Goal: Task Accomplishment & Management: Manage account settings

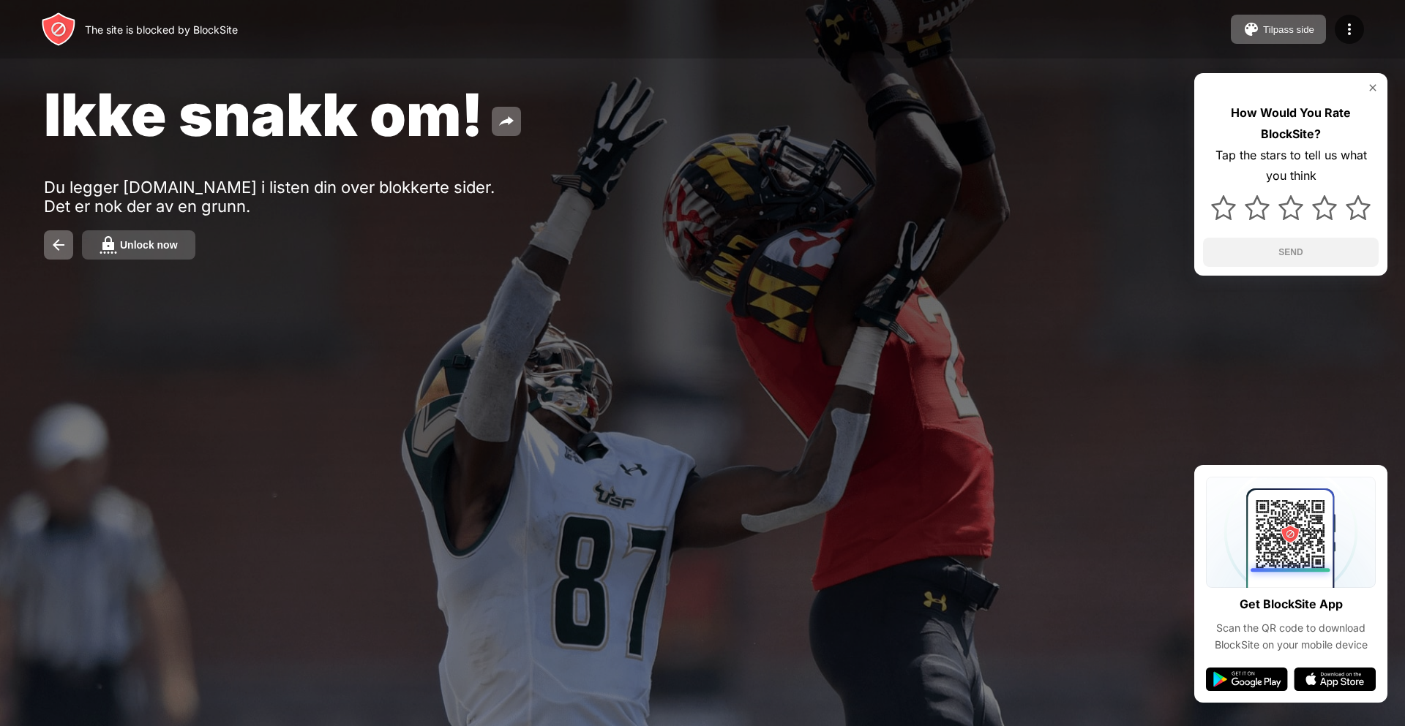
click at [176, 259] on div "Ikke snakk om! Du legger minerva.no i listen din over blokkerte sider. Det er n…" at bounding box center [702, 169] width 1405 height 339
click at [175, 252] on button "Unlock now" at bounding box center [138, 244] width 113 height 29
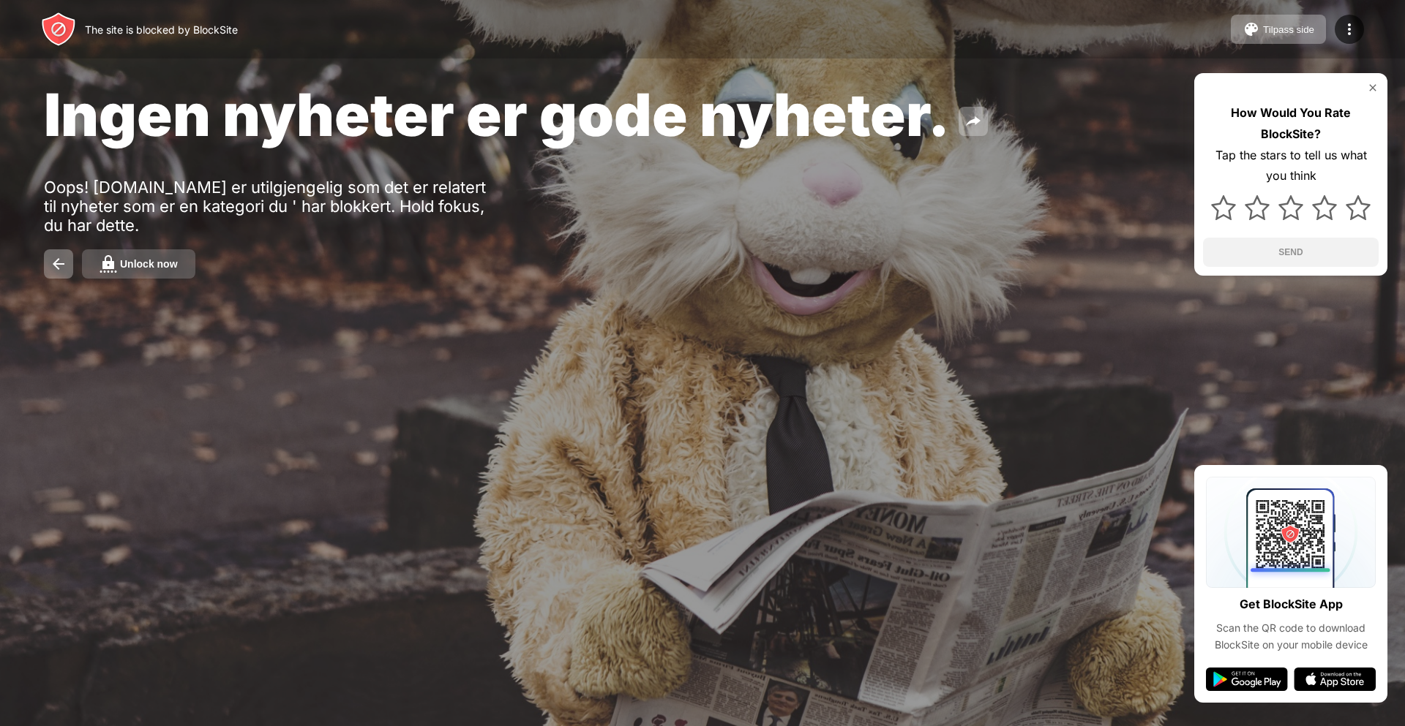
click at [142, 266] on div "Unlock now" at bounding box center [149, 264] width 58 height 12
click at [188, 251] on button "Unlock now" at bounding box center [138, 263] width 113 height 29
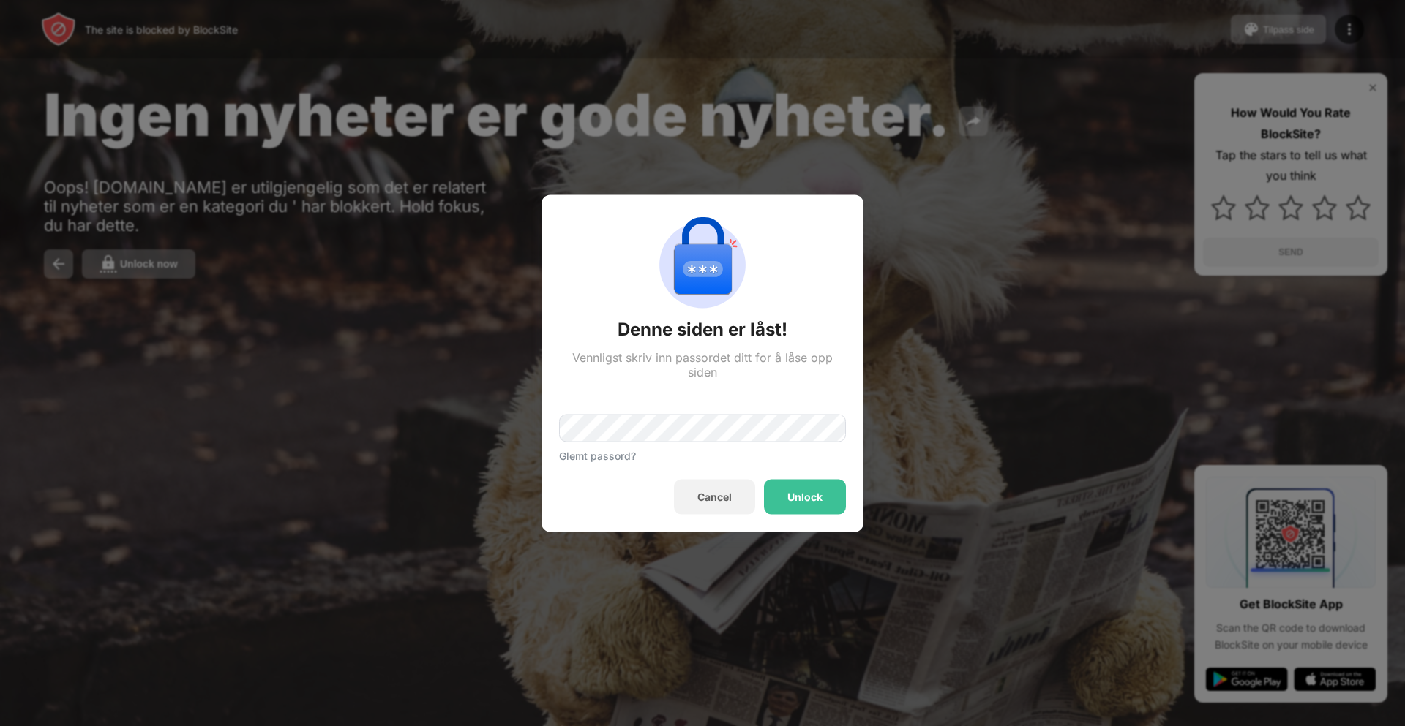
click at [708, 472] on div "Denne siden er låst! Vennligst skriv inn passordet ditt for å låse opp siden Gl…" at bounding box center [702, 363] width 287 height 302
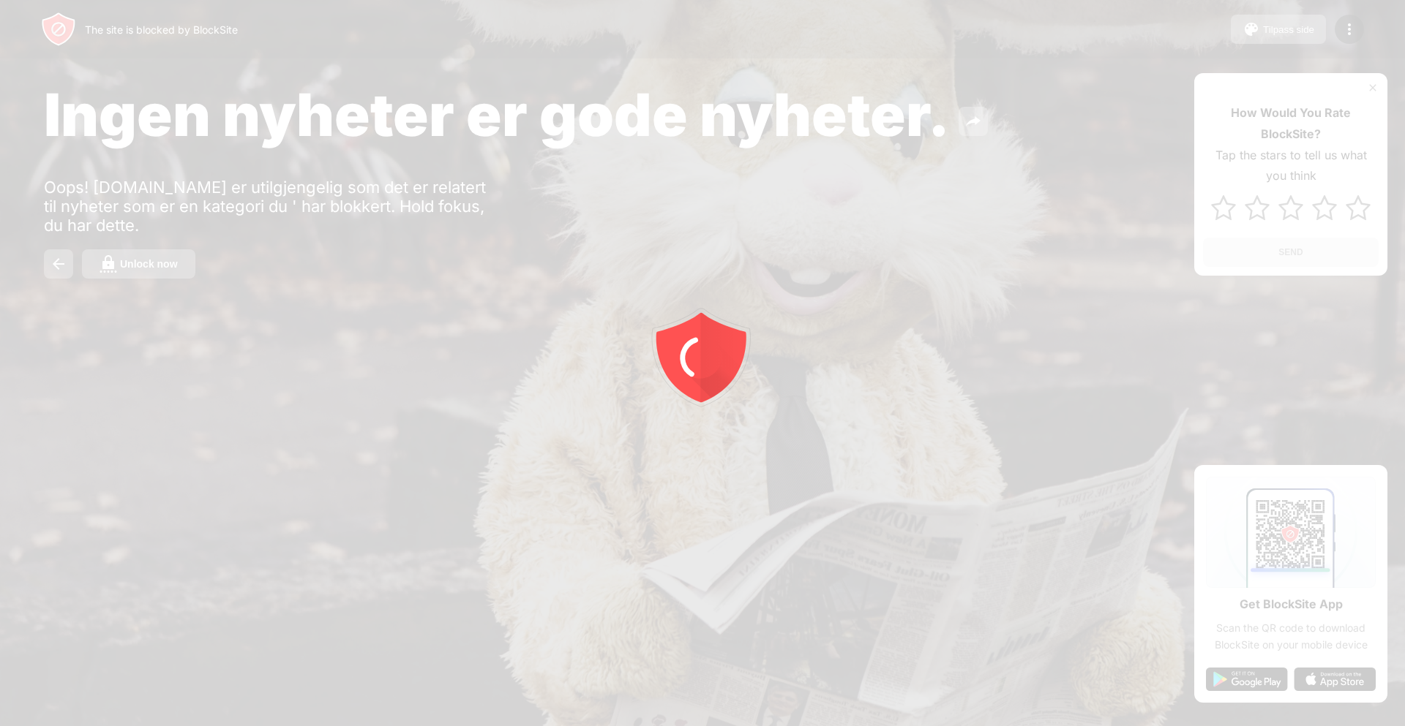
click at [181, 274] on div at bounding box center [702, 363] width 1405 height 726
click at [177, 269] on button "Unlock now" at bounding box center [138, 263] width 113 height 29
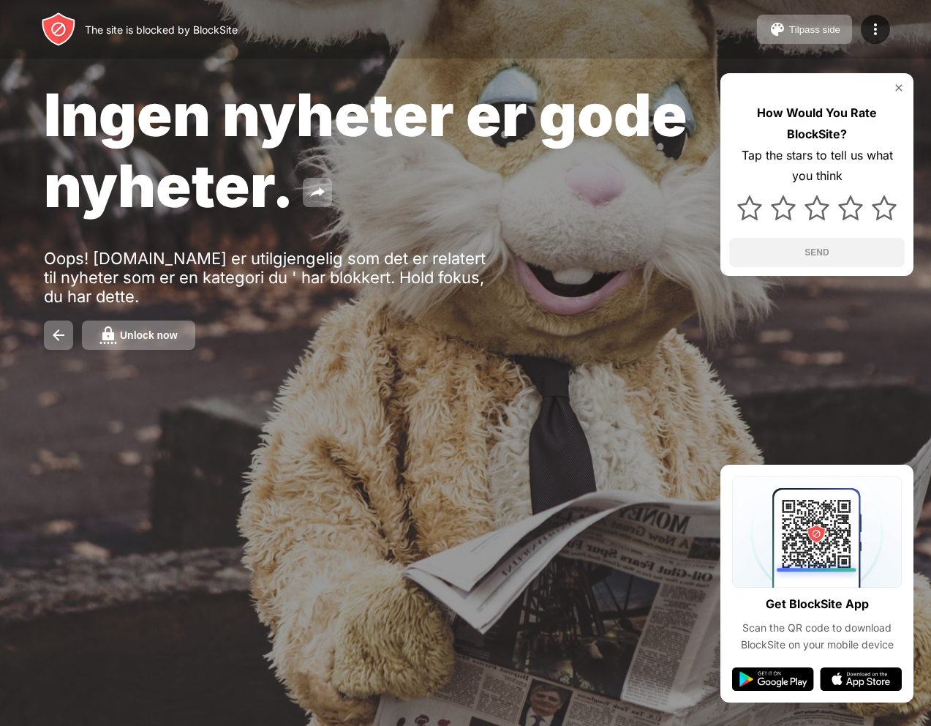
click at [157, 312] on div "Ingen nyheter er gode nyheter. Oops! [DOMAIN_NAME] er utilgjengelig som det er …" at bounding box center [465, 214] width 931 height 429
click at [159, 324] on button "Unlock now" at bounding box center [138, 334] width 113 height 29
click at [133, 319] on div "Ingen nyheter er gode nyheter. Oops! [DOMAIN_NAME] er utilgjengelig som det er …" at bounding box center [465, 214] width 931 height 429
click at [134, 334] on div "Unlock now" at bounding box center [149, 335] width 58 height 12
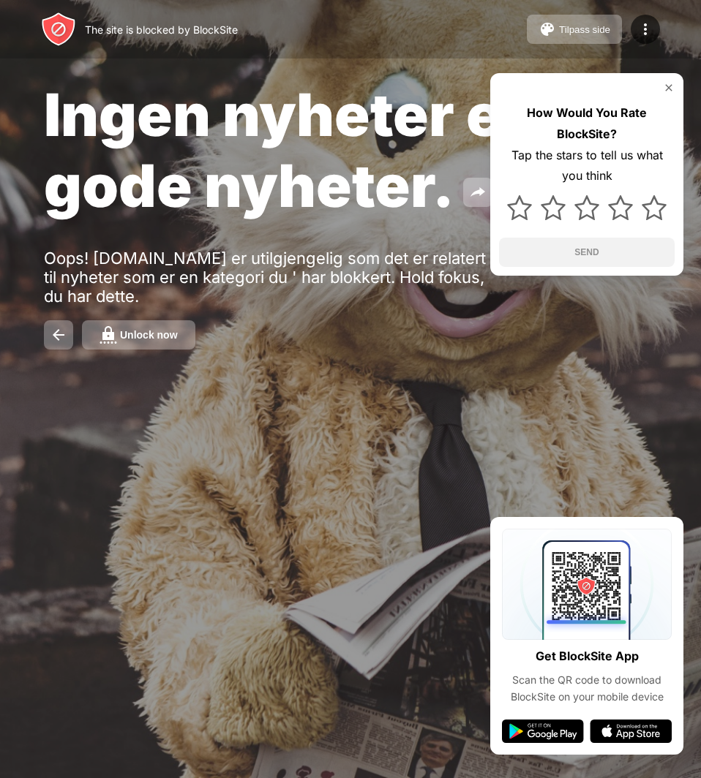
click at [121, 348] on button "Unlock now" at bounding box center [138, 334] width 113 height 29
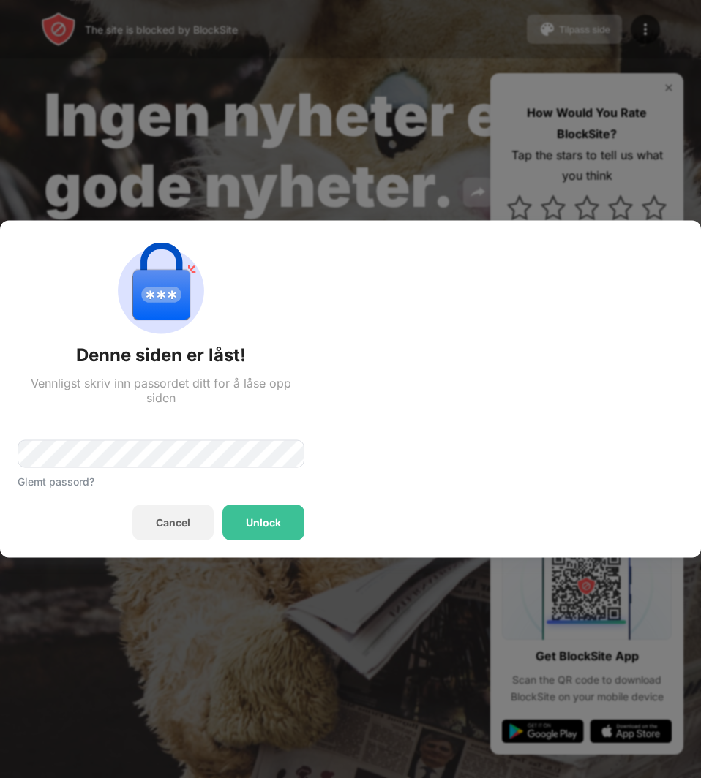
click at [127, 337] on img at bounding box center [160, 291] width 105 height 105
